Goal: Information Seeking & Learning: Learn about a topic

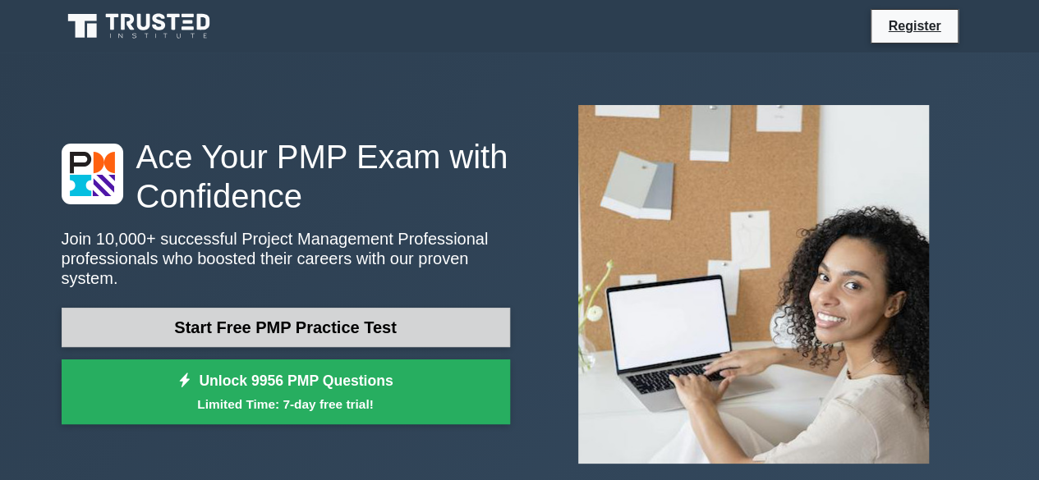
click at [288, 313] on link "Start Free PMP Practice Test" at bounding box center [286, 327] width 448 height 39
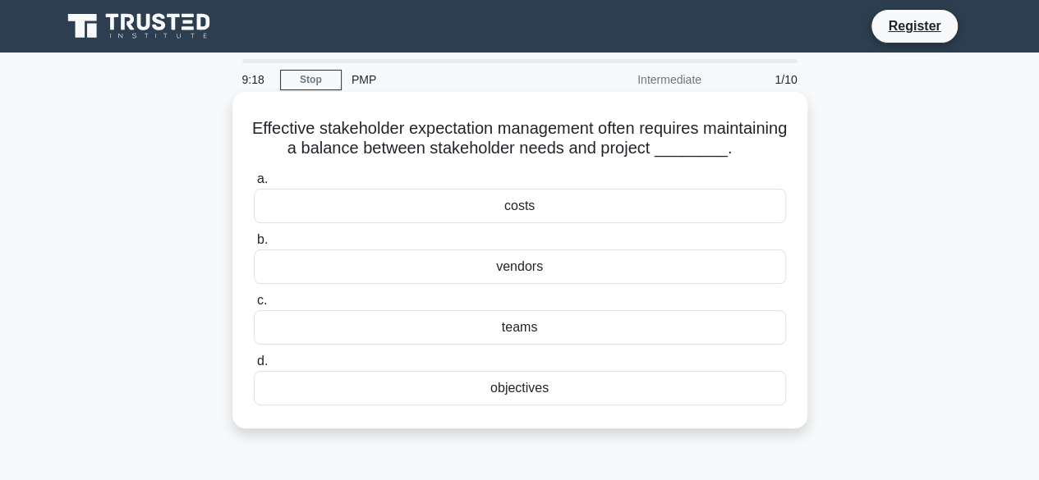
click at [519, 406] on div "objectives" at bounding box center [520, 388] width 532 height 34
click at [254, 367] on input "d. objectives" at bounding box center [254, 361] width 0 height 11
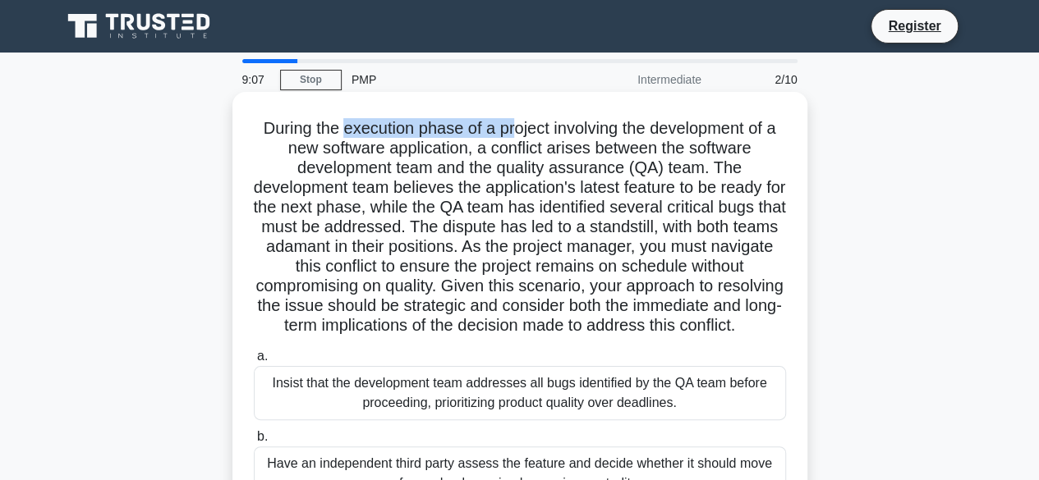
drag, startPoint x: 337, startPoint y: 127, endPoint x: 511, endPoint y: 127, distance: 174.1
click at [511, 127] on h5 "During the execution phase of a project involving the development of a new soft…" at bounding box center [520, 227] width 536 height 218
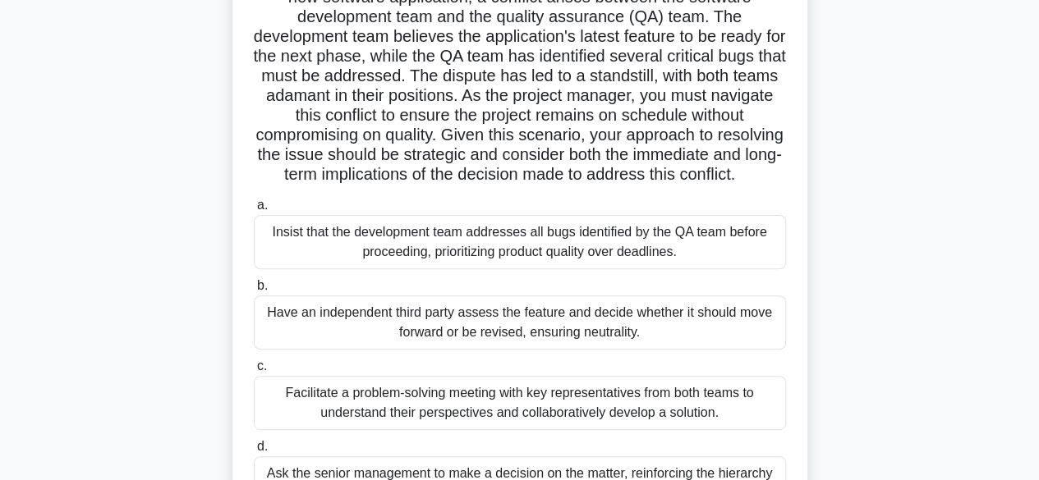
scroll to position [246, 0]
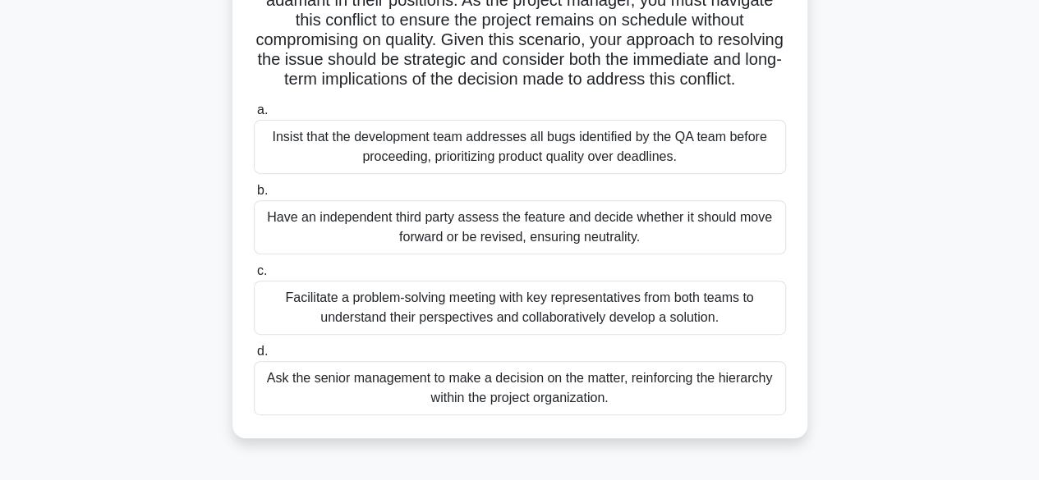
click at [384, 319] on div "Facilitate a problem-solving meeting with key representatives from both teams t…" at bounding box center [520, 308] width 532 height 54
click at [254, 277] on input "c. Facilitate a problem-solving meeting with key representatives from both team…" at bounding box center [254, 271] width 0 height 11
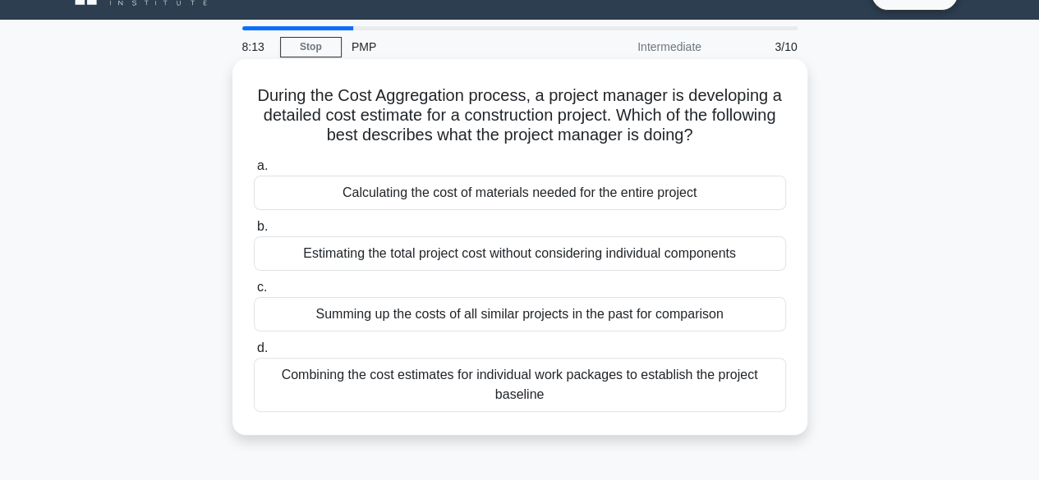
scroll to position [82, 0]
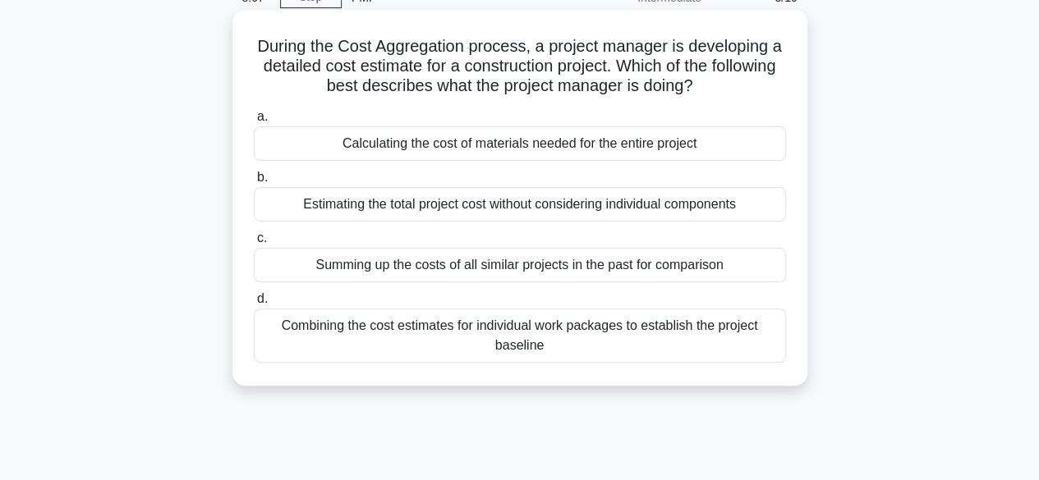
click at [358, 333] on div "Combining the cost estimates for individual work packages to establish the proj…" at bounding box center [520, 336] width 532 height 54
click at [254, 305] on input "d. Combining the cost estimates for individual work packages to establish the p…" at bounding box center [254, 299] width 0 height 11
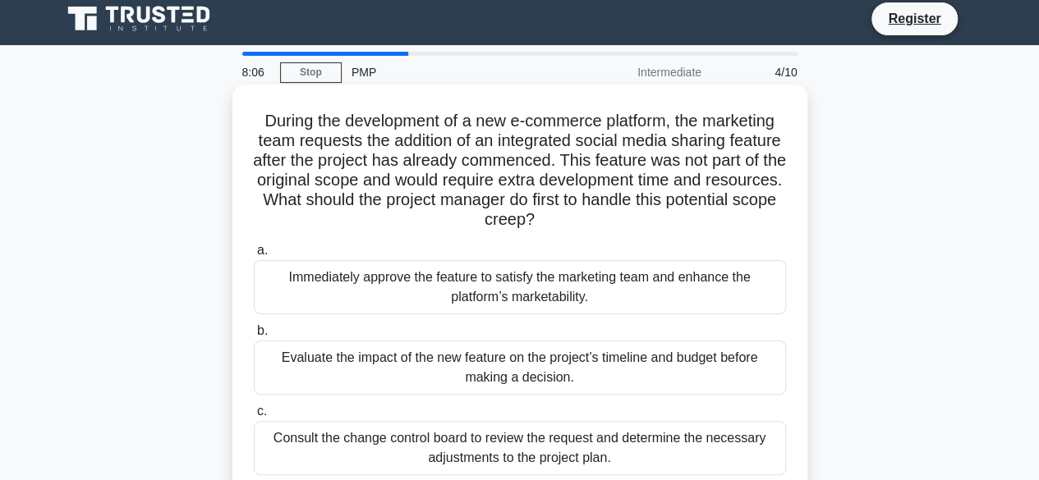
scroll to position [0, 0]
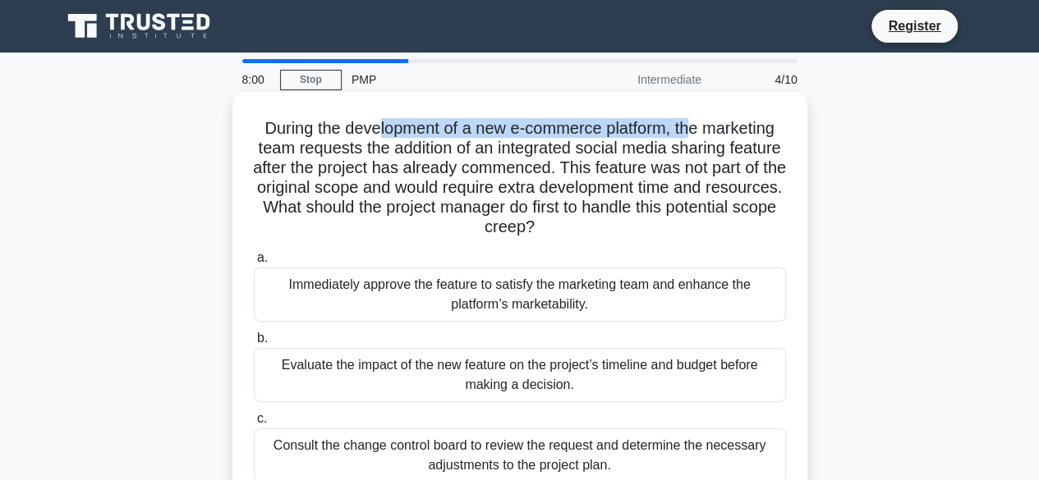
drag, startPoint x: 378, startPoint y: 138, endPoint x: 691, endPoint y: 129, distance: 313.1
click at [691, 129] on h5 "During the development of a new e-commerce platform, the marketing team request…" at bounding box center [520, 178] width 536 height 120
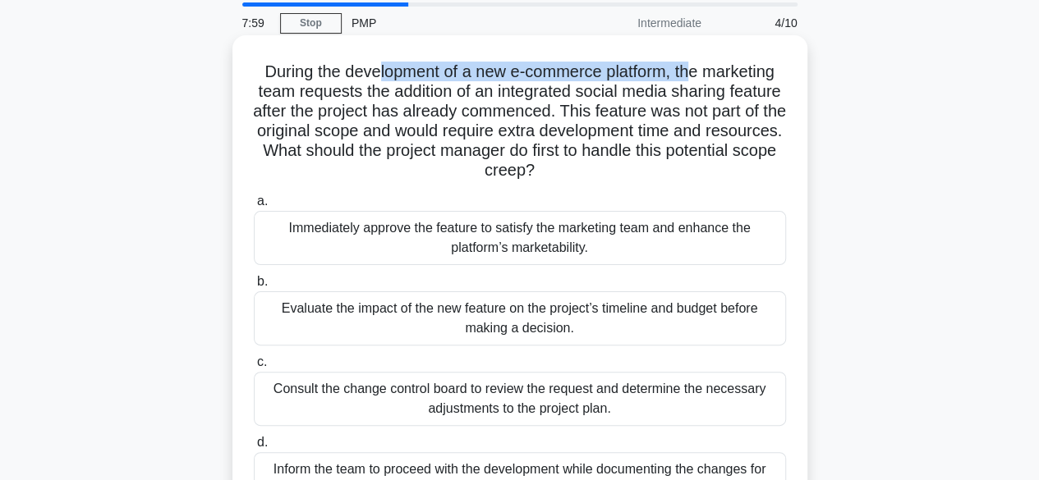
scroll to position [82, 0]
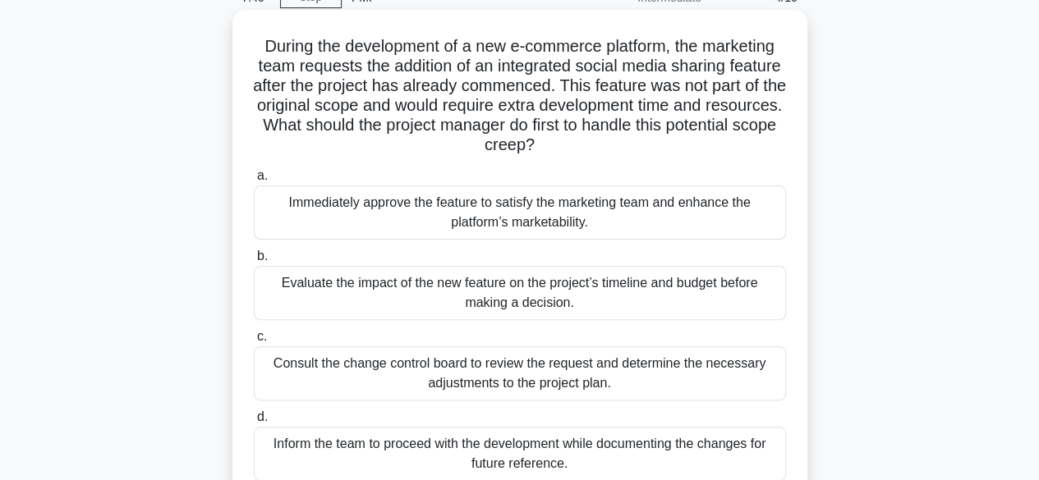
click at [386, 292] on div "Evaluate the impact of the new feature on the project’s timeline and budget bef…" at bounding box center [520, 293] width 532 height 54
click at [254, 262] on input "b. Evaluate the impact of the new feature on the project’s timeline and budget …" at bounding box center [254, 256] width 0 height 11
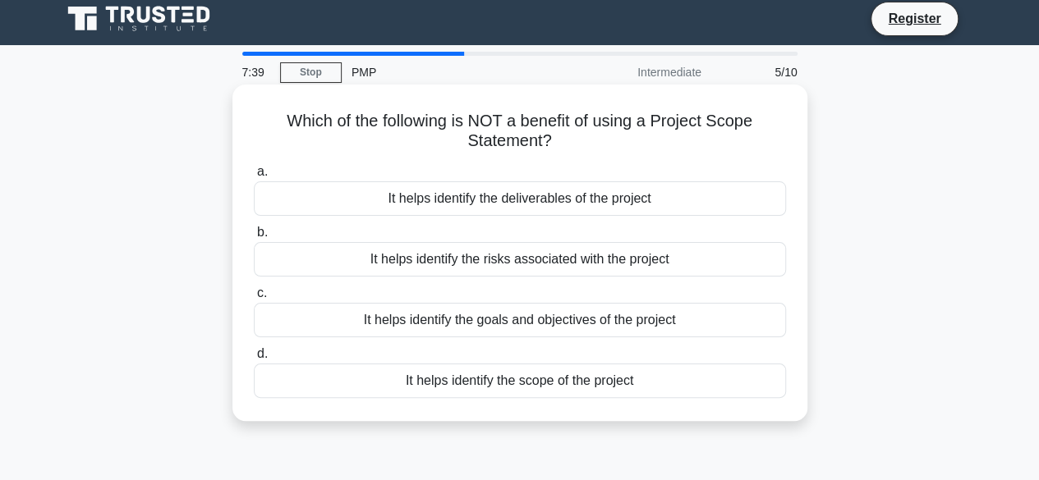
scroll to position [0, 0]
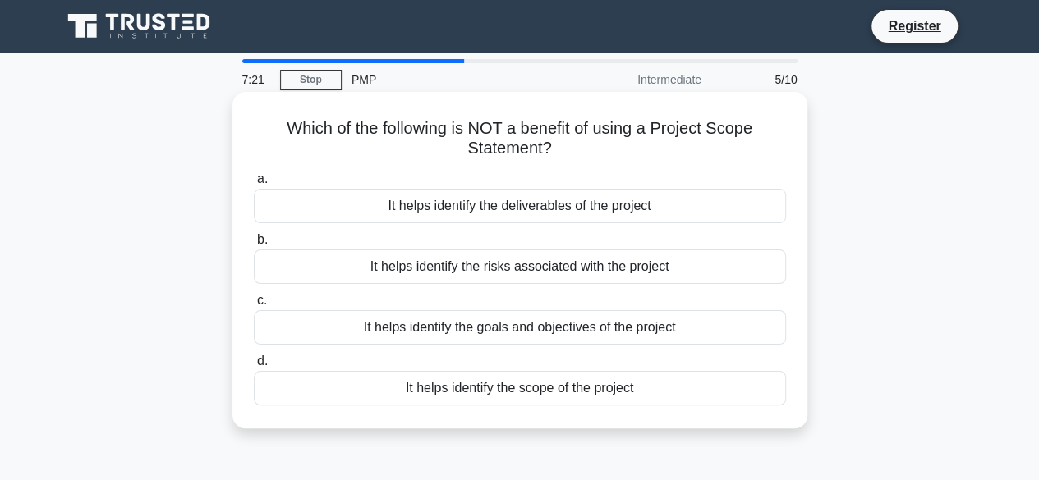
click at [476, 277] on div "It helps identify the risks associated with the project" at bounding box center [520, 267] width 532 height 34
click at [254, 246] on input "b. It helps identify the risks associated with the project" at bounding box center [254, 240] width 0 height 11
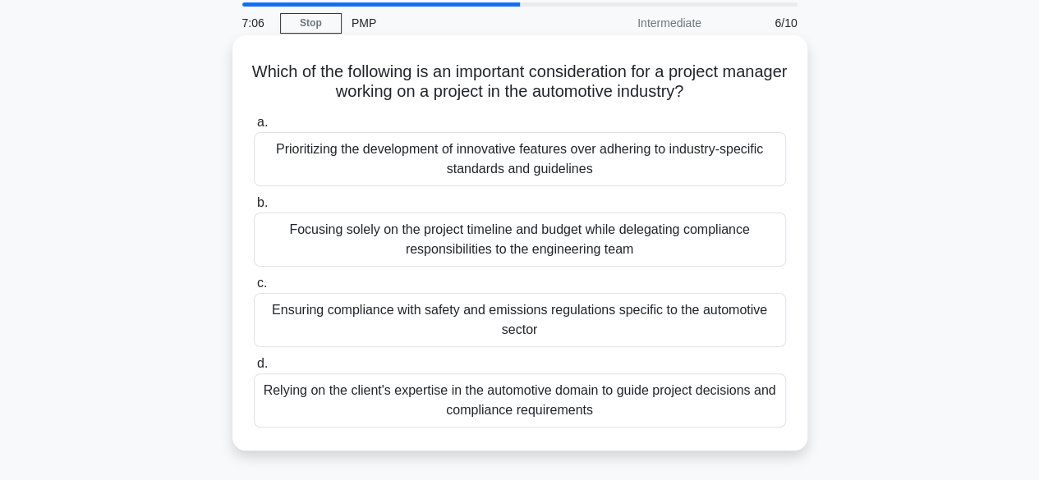
scroll to position [82, 0]
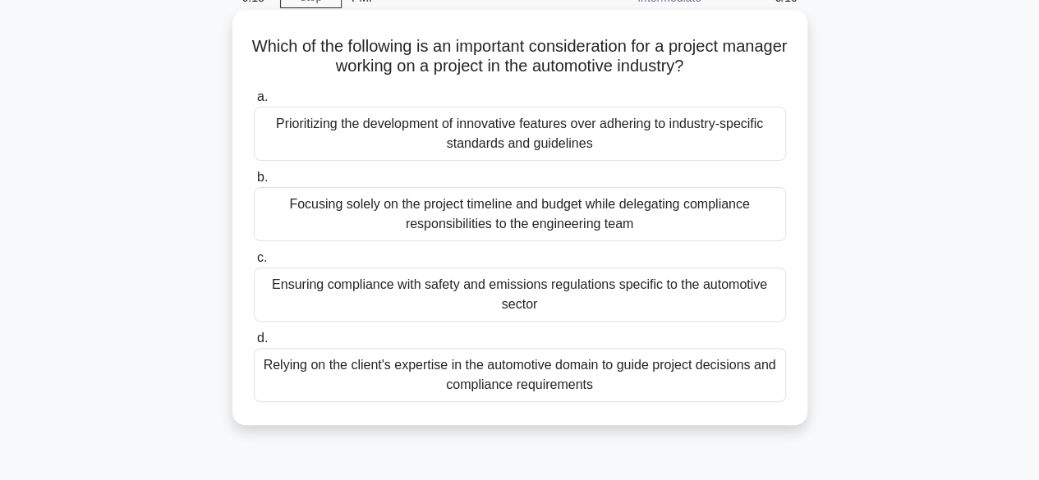
click at [494, 298] on div "Ensuring compliance with safety and emissions regulations specific to the autom…" at bounding box center [520, 295] width 532 height 54
click at [254, 264] on input "c. Ensuring compliance with safety and emissions regulations specific to the au…" at bounding box center [254, 258] width 0 height 11
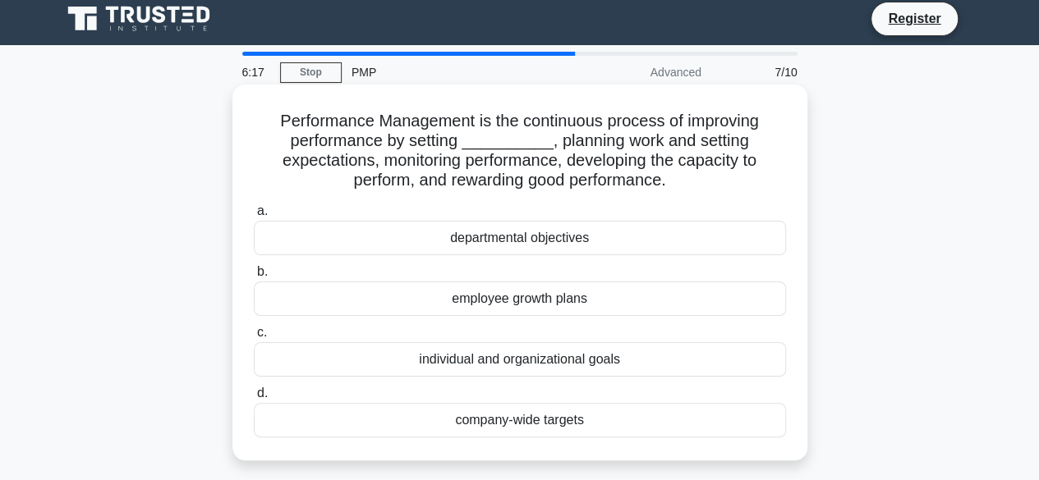
scroll to position [0, 0]
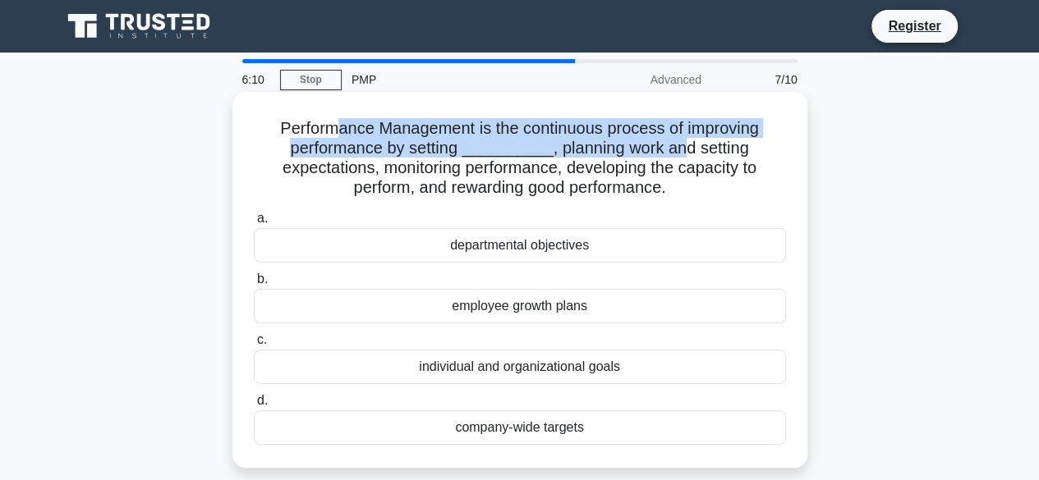
drag, startPoint x: 337, startPoint y: 129, endPoint x: 552, endPoint y: 146, distance: 215.9
click at [677, 146] on h5 "Performance Management is the continuous process of improving performance by se…" at bounding box center [520, 158] width 536 height 80
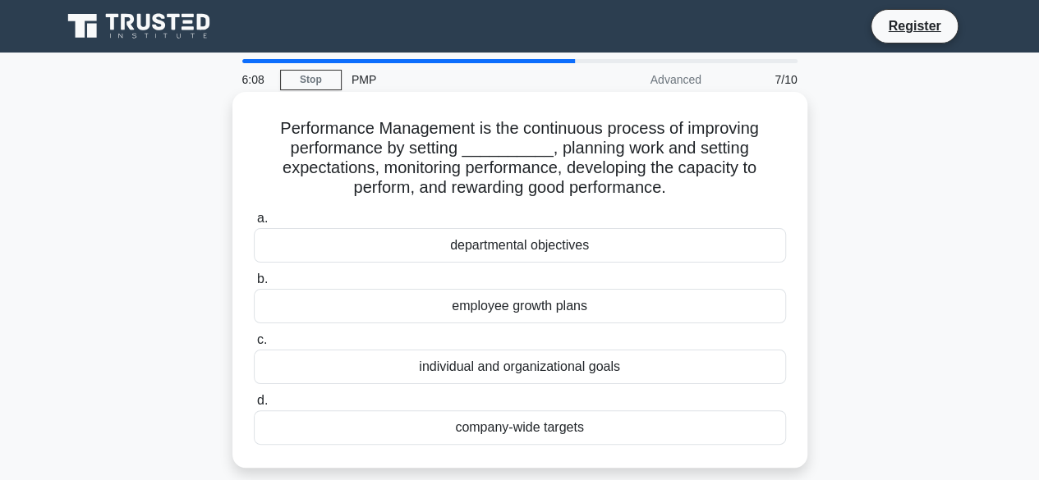
click at [527, 186] on h5 "Performance Management is the continuous process of improving performance by se…" at bounding box center [520, 158] width 536 height 80
click at [496, 370] on div "individual and organizational goals" at bounding box center [520, 367] width 532 height 34
click at [254, 346] on input "c. individual and organizational goals" at bounding box center [254, 340] width 0 height 11
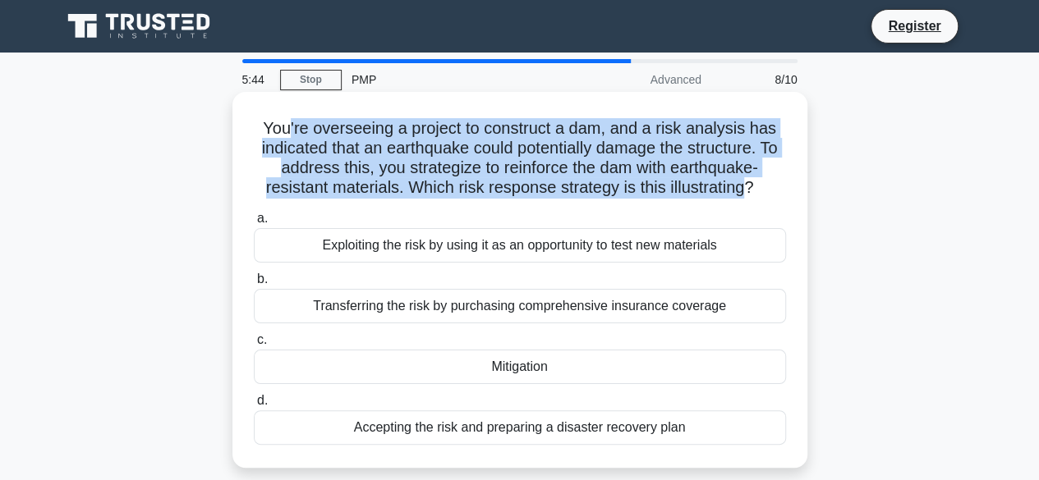
drag, startPoint x: 287, startPoint y: 129, endPoint x: 741, endPoint y: 196, distance: 458.3
click at [748, 199] on h5 "You're overseeing a project to construct a dam, and a risk analysis has indicat…" at bounding box center [520, 158] width 536 height 80
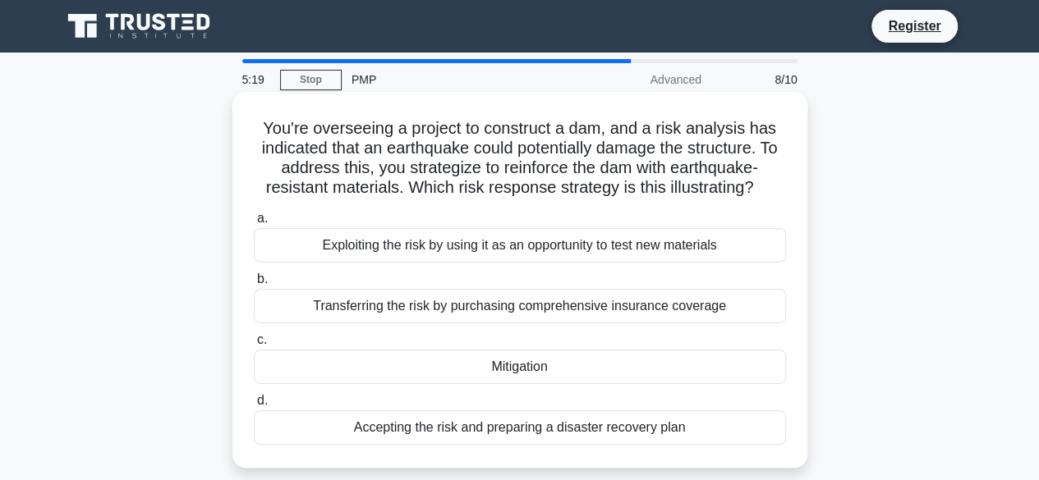
click at [479, 254] on div "Exploiting the risk by using it as an opportunity to test new materials" at bounding box center [520, 245] width 532 height 34
click at [254, 224] on input "a. Exploiting the risk by using it as an opportunity to test new materials" at bounding box center [254, 219] width 0 height 11
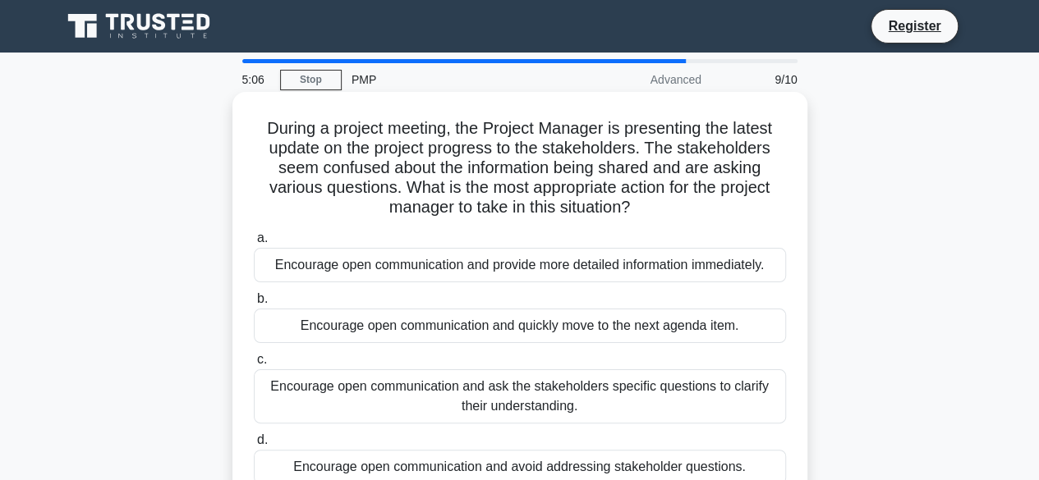
drag, startPoint x: 355, startPoint y: 127, endPoint x: 675, endPoint y: 210, distance: 330.9
click at [675, 210] on h5 "During a project meeting, the Project Manager is presenting the latest update o…" at bounding box center [520, 168] width 536 height 100
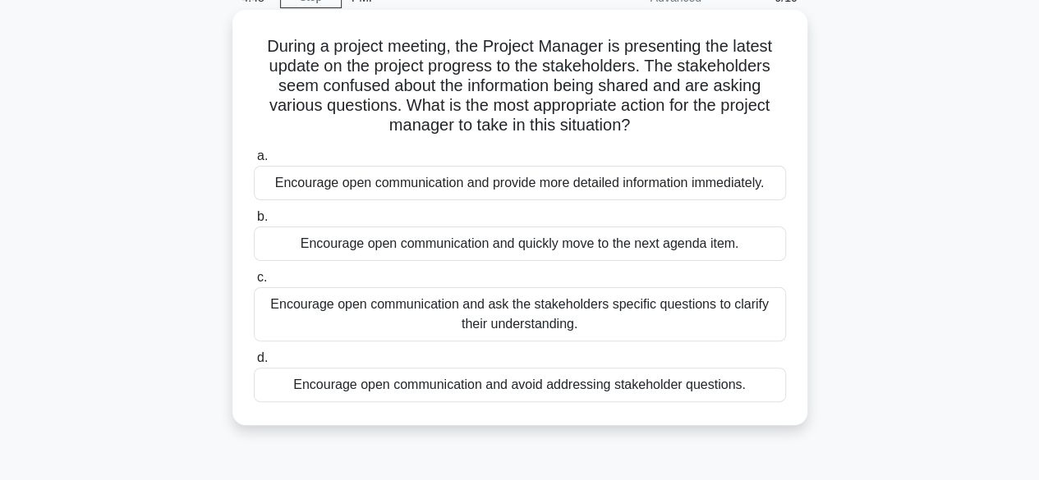
click at [457, 145] on div "a. Encourage open communication and provide more detailed information immediate…" at bounding box center [520, 274] width 552 height 263
click at [530, 189] on div "Encourage open communication and provide more detailed information immediately." at bounding box center [520, 183] width 532 height 34
click at [254, 162] on input "a. Encourage open communication and provide more detailed information immediate…" at bounding box center [254, 156] width 0 height 11
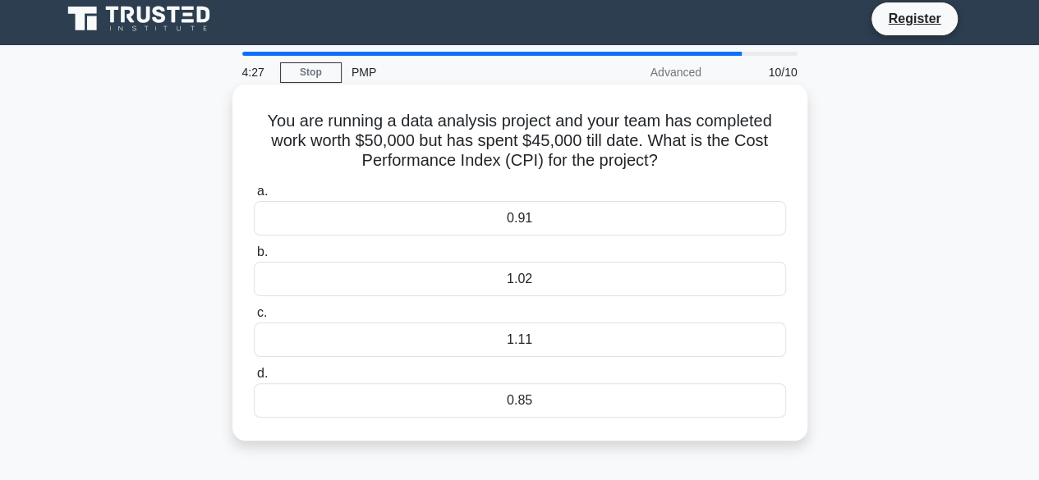
scroll to position [0, 0]
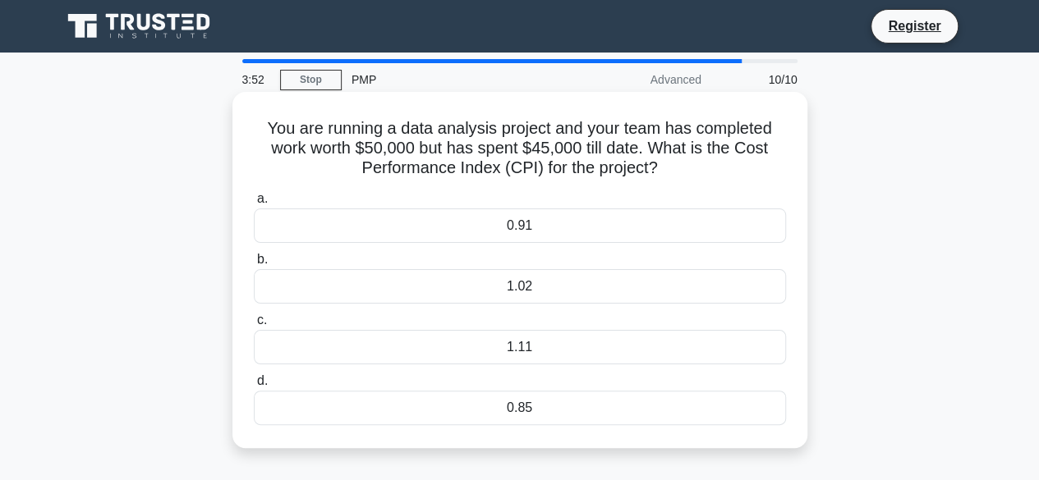
click at [588, 351] on div "1.11" at bounding box center [520, 347] width 532 height 34
click at [254, 326] on input "c. 1.11" at bounding box center [254, 320] width 0 height 11
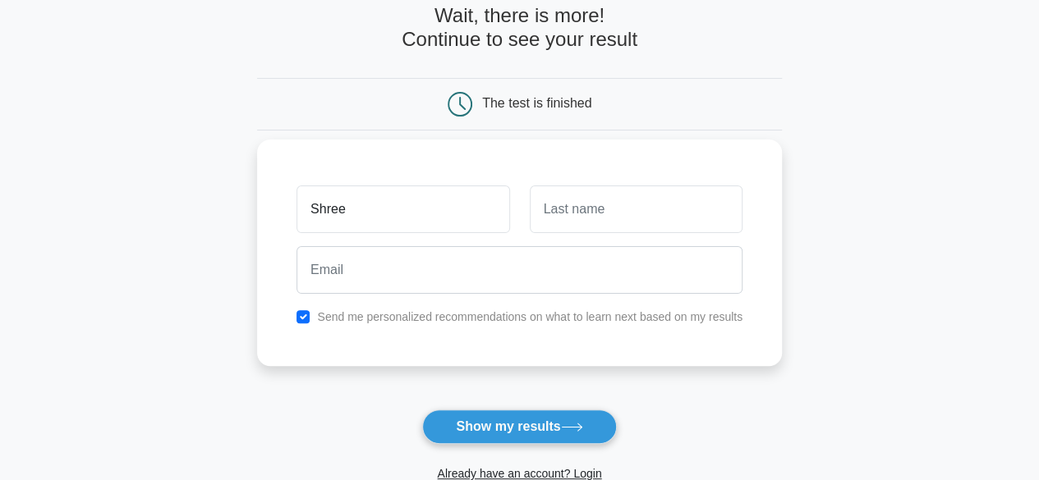
scroll to position [246, 0]
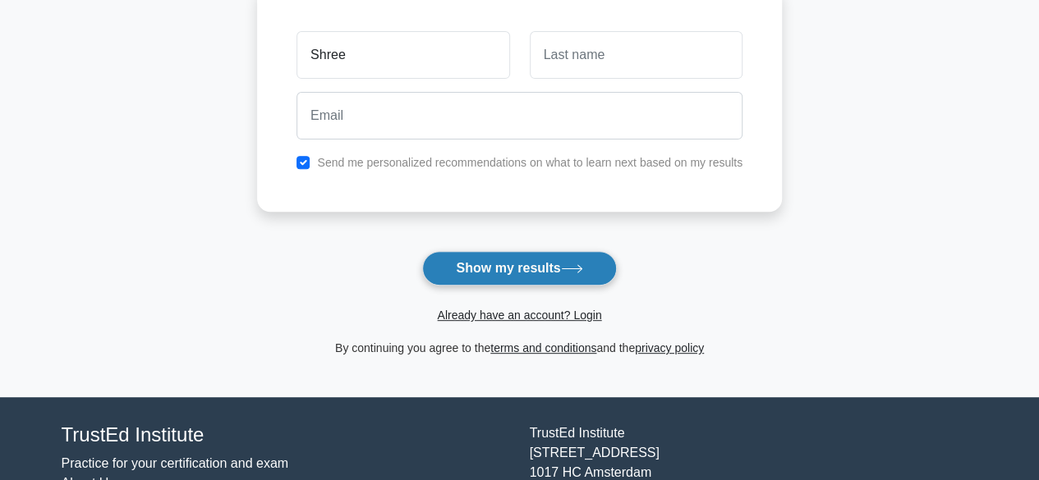
type input "Shree"
click at [513, 265] on button "Show my results" at bounding box center [519, 268] width 194 height 34
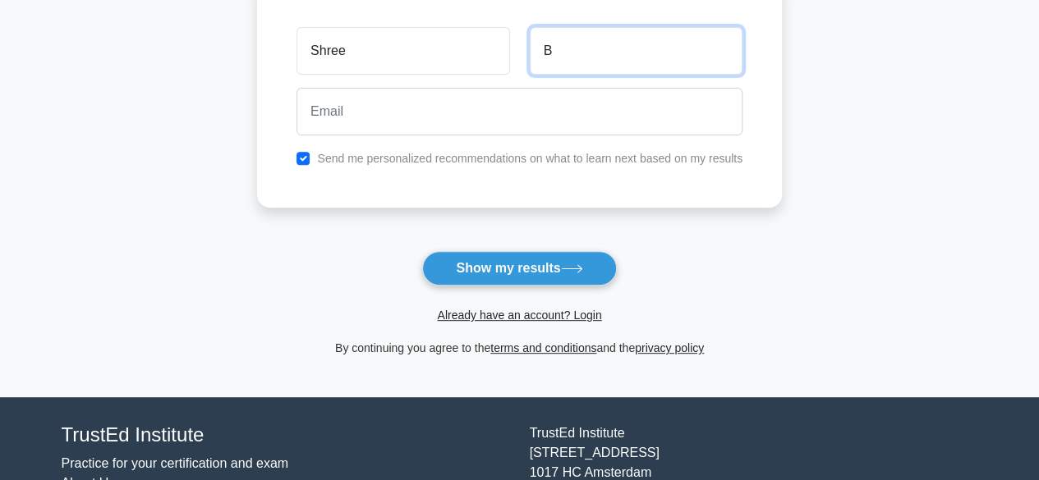
type input "B"
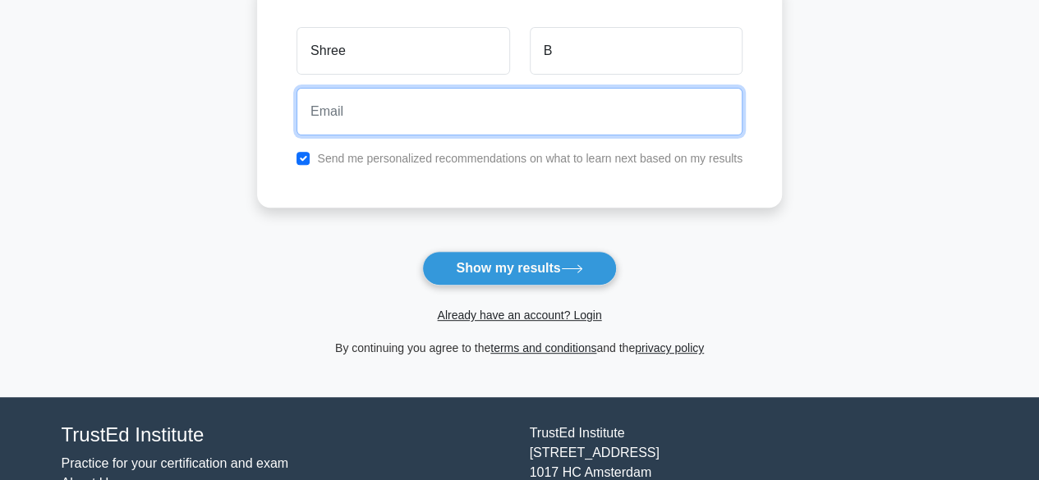
click at [482, 127] on input "email" at bounding box center [519, 112] width 446 height 48
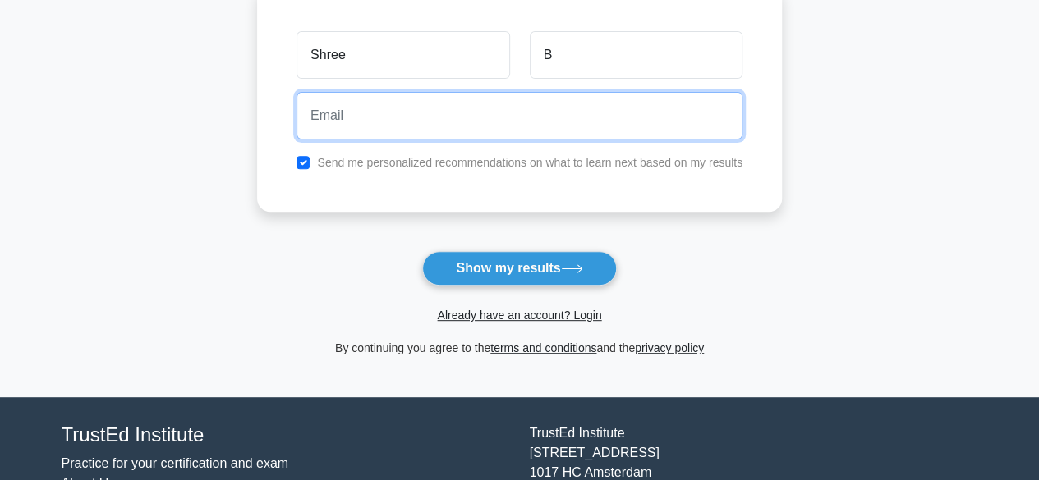
type input "shreemadhu@gmail.com"
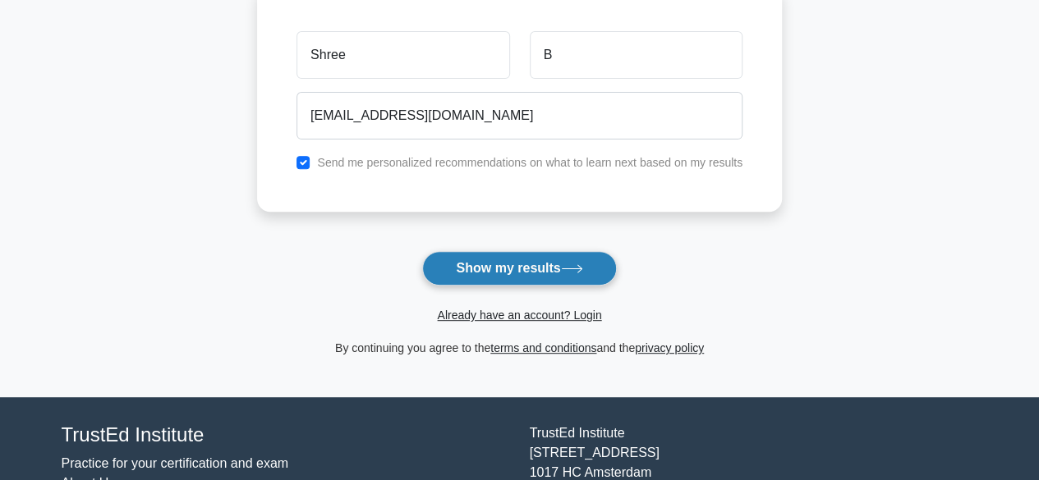
click at [517, 263] on button "Show my results" at bounding box center [519, 268] width 194 height 34
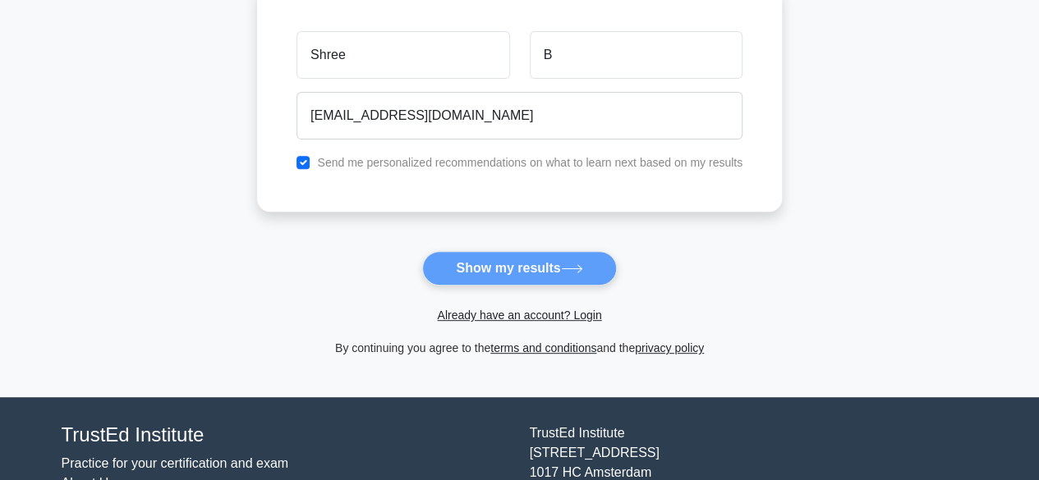
scroll to position [198, 0]
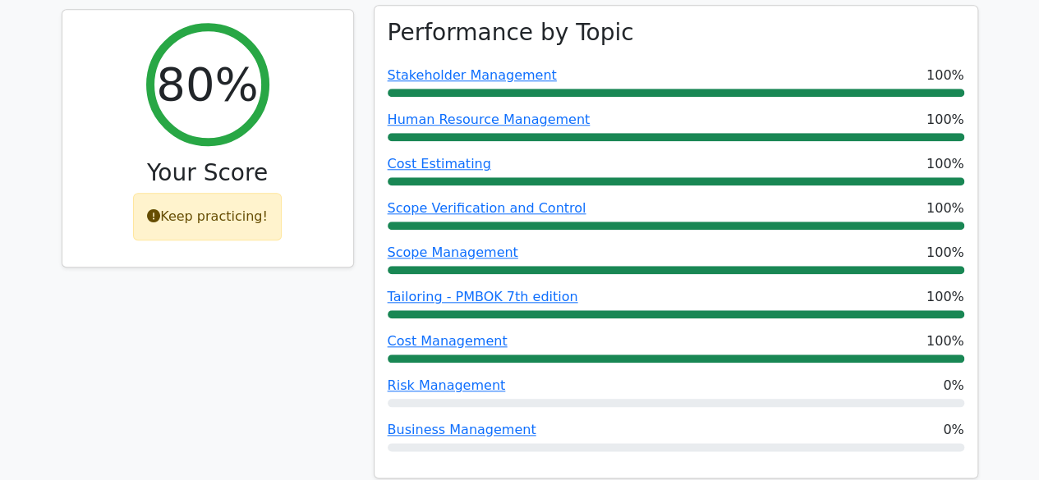
scroll to position [821, 0]
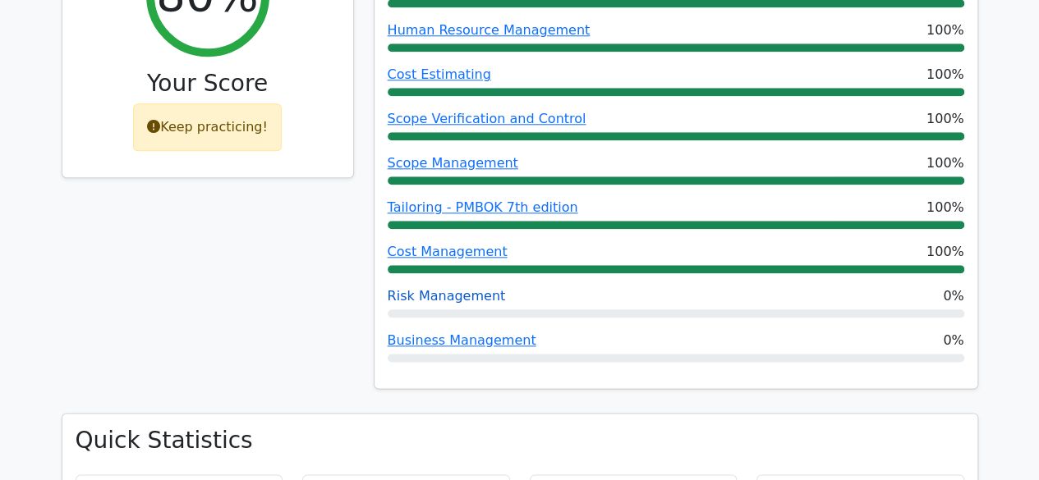
click at [457, 288] on link "Risk Management" at bounding box center [447, 296] width 118 height 16
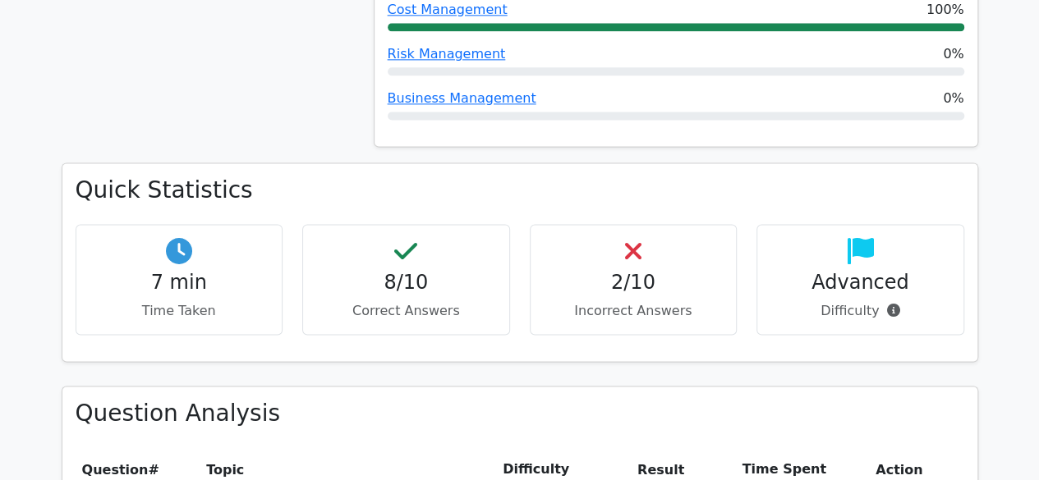
click at [657, 301] on p "Incorrect Answers" at bounding box center [634, 311] width 180 height 20
click at [633, 238] on icon at bounding box center [633, 251] width 16 height 26
click at [618, 271] on h4 "2/10" at bounding box center [634, 283] width 180 height 24
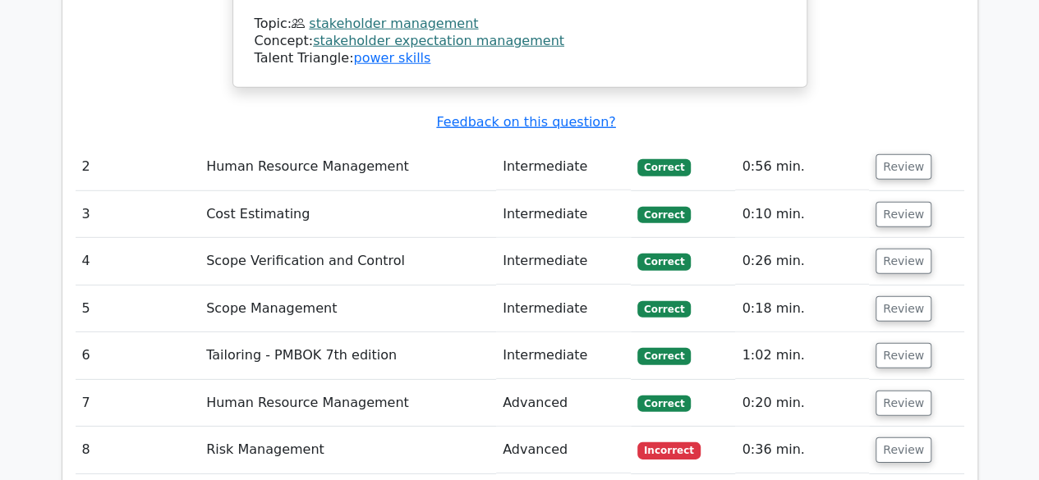
scroll to position [2300, 0]
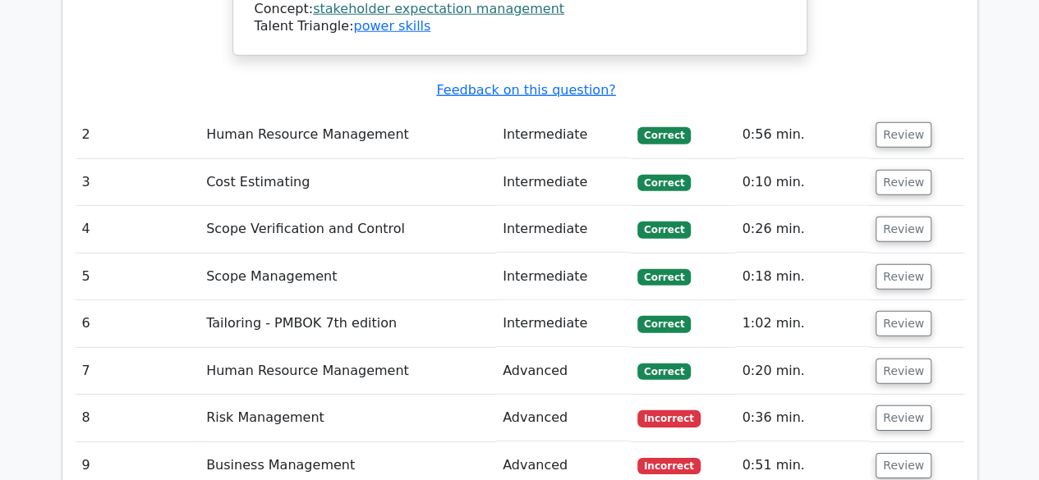
click at [299, 395] on td "Risk Management" at bounding box center [348, 418] width 296 height 47
click at [908, 406] on button "Review" at bounding box center [904, 418] width 56 height 25
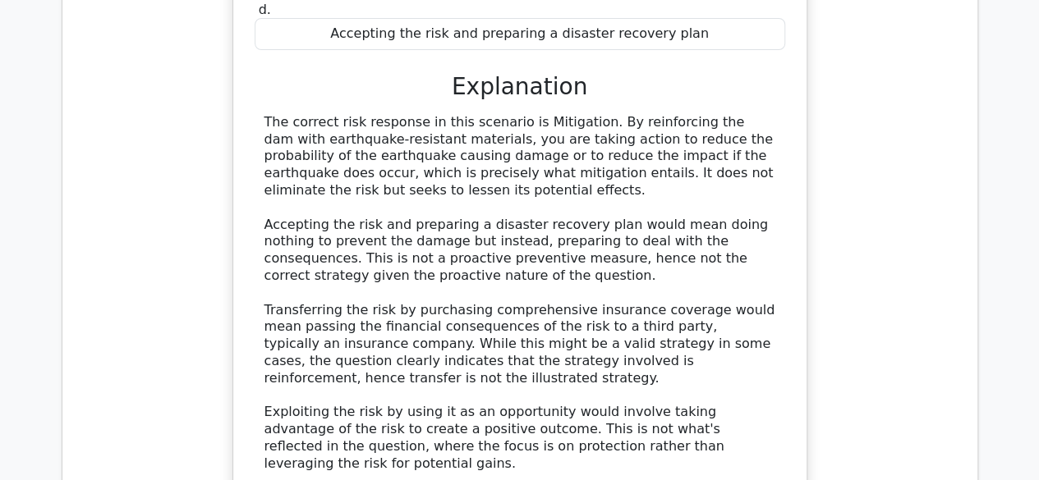
scroll to position [3367, 0]
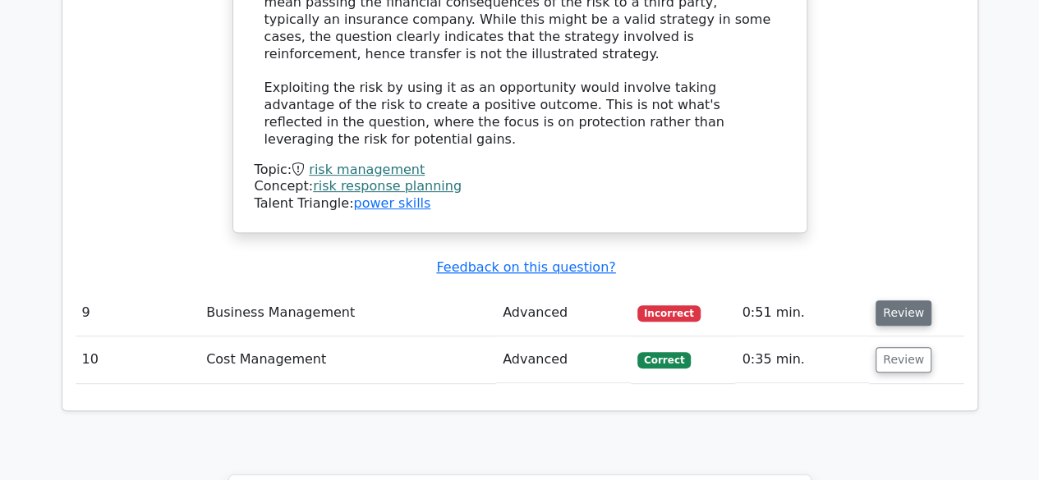
click at [890, 301] on button "Review" at bounding box center [904, 313] width 56 height 25
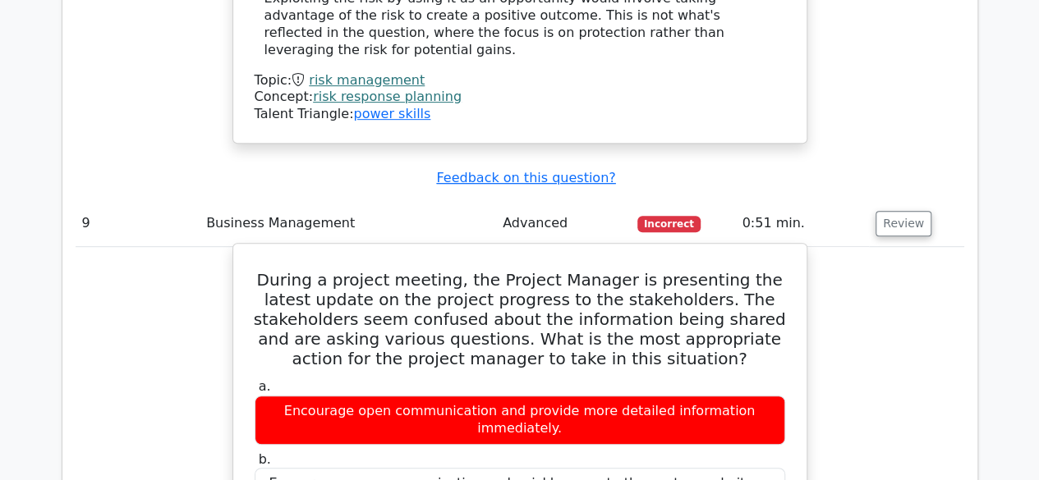
scroll to position [3450, 0]
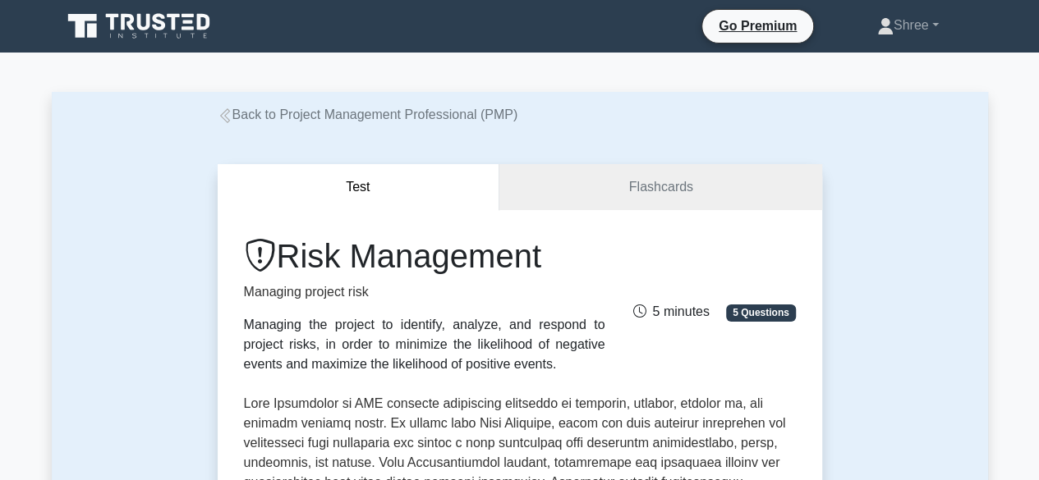
click at [225, 117] on icon at bounding box center [225, 115] width 15 height 15
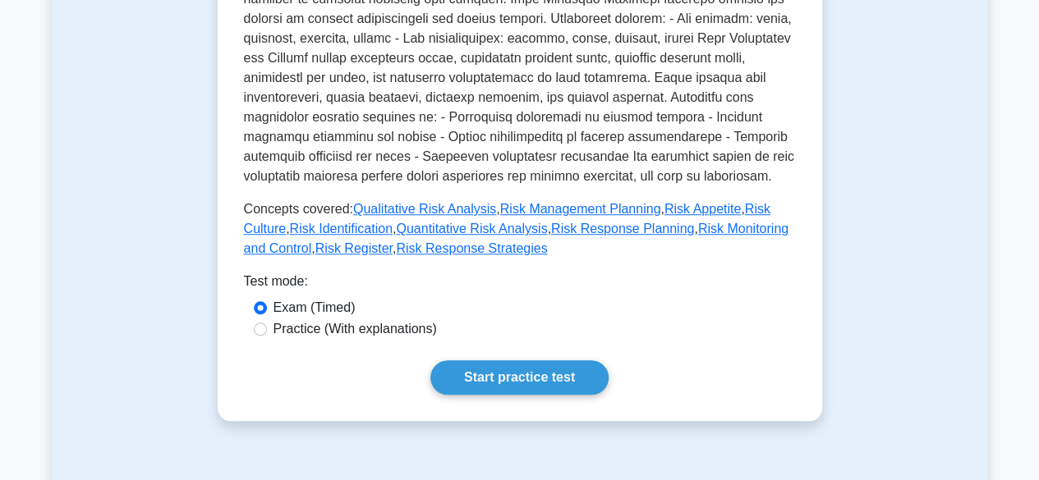
scroll to position [411, 0]
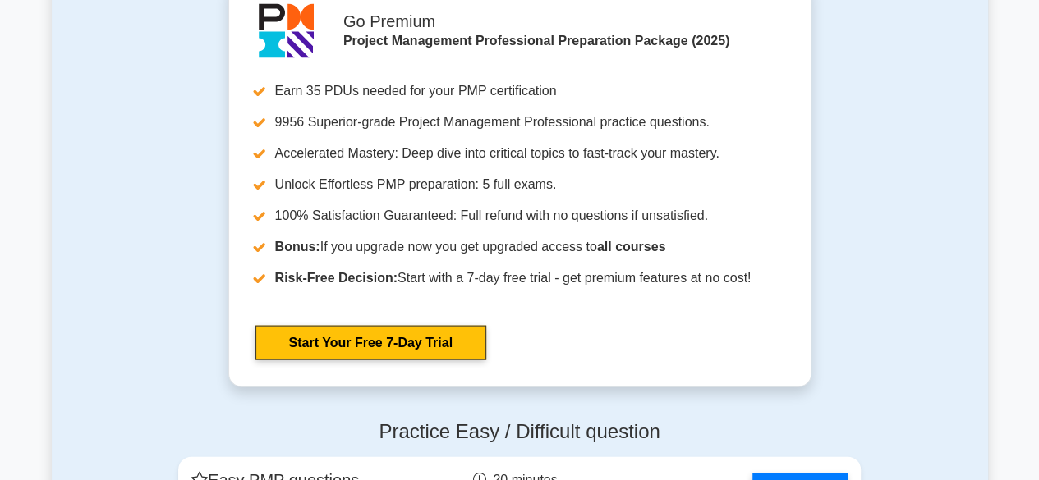
scroll to position [4764, 0]
